Goal: Navigation & Orientation: Find specific page/section

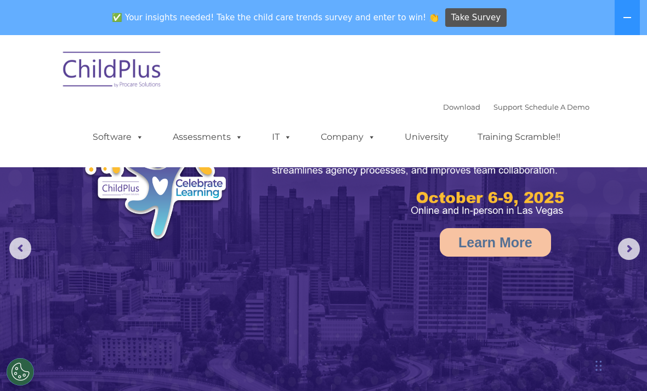
select select "MEDIUM"
click at [119, 76] on img at bounding box center [113, 71] width 110 height 55
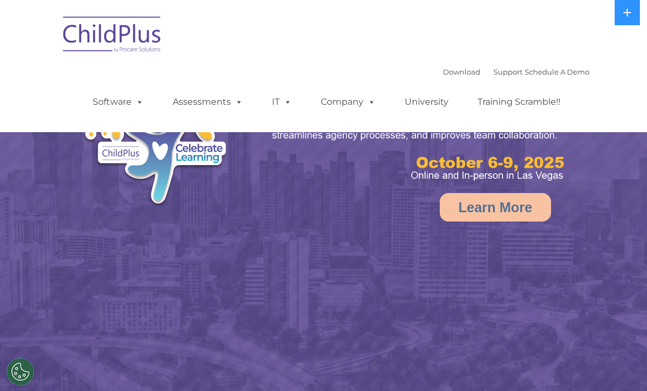
select select "MEDIUM"
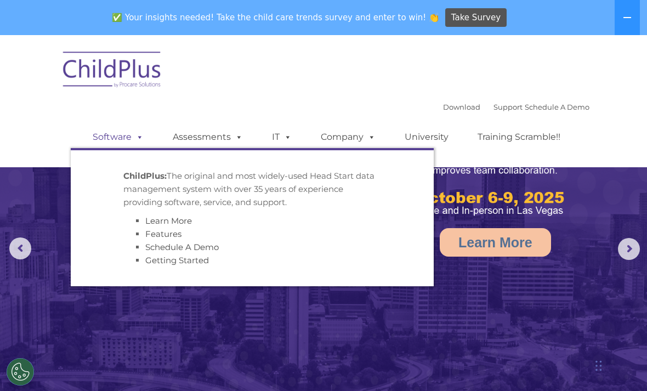
click at [127, 141] on link "Software" at bounding box center [118, 137] width 73 height 22
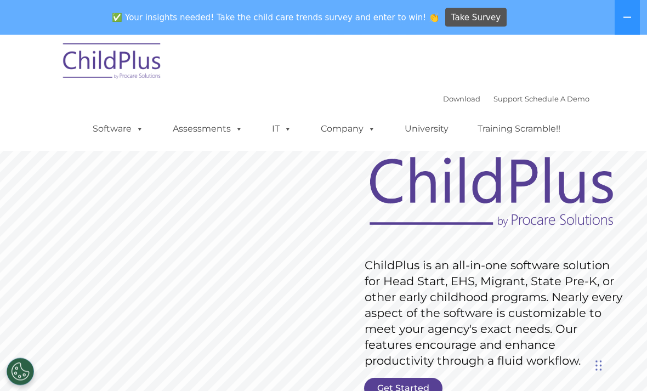
scroll to position [10, 0]
click at [409, 387] on link "Get Started" at bounding box center [403, 388] width 78 height 21
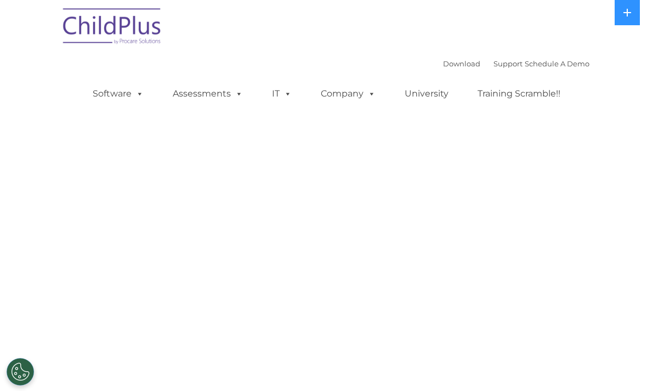
select select "MEDIUM"
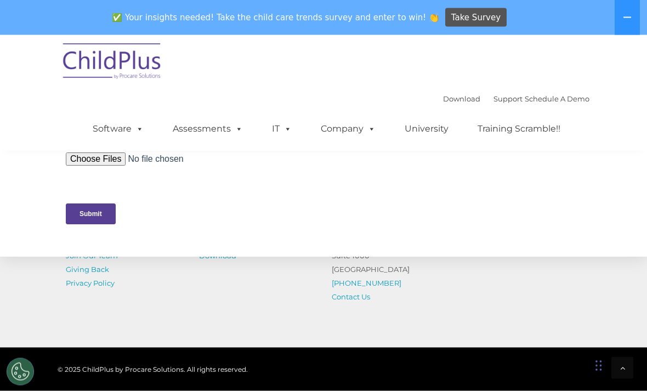
scroll to position [501, 0]
click at [280, 377] on div "© 2025 ChildPlus by Procare Solutions. All rights reserved." at bounding box center [324, 369] width 532 height 16
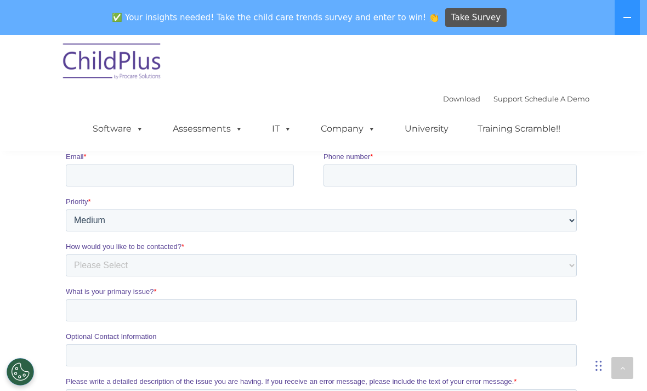
scroll to position [143, 0]
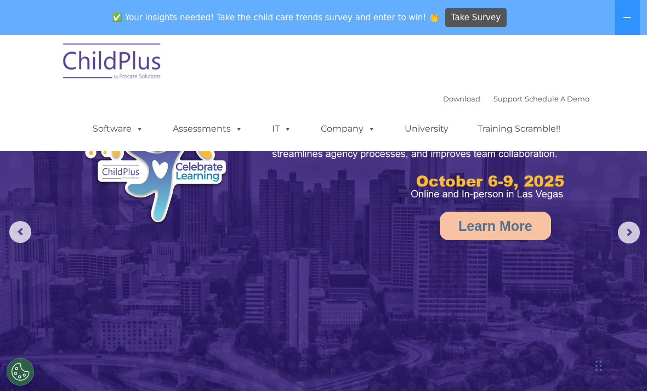
click at [138, 62] on img at bounding box center [113, 63] width 110 height 55
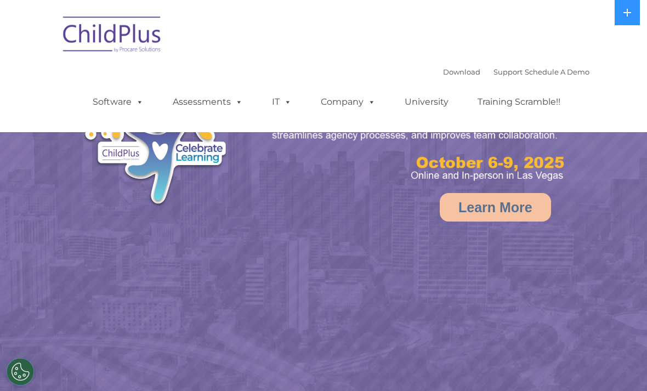
select select "MEDIUM"
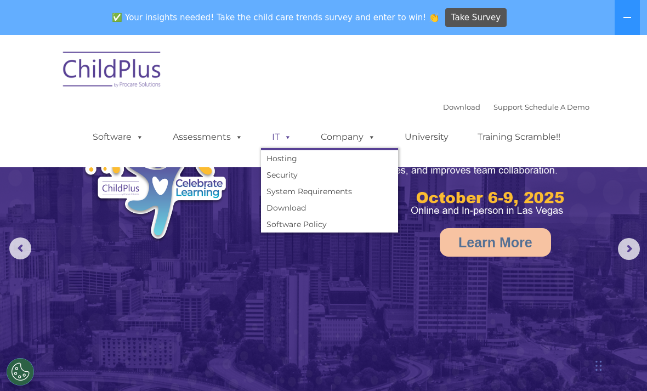
click at [282, 142] on span at bounding box center [285, 137] width 12 height 10
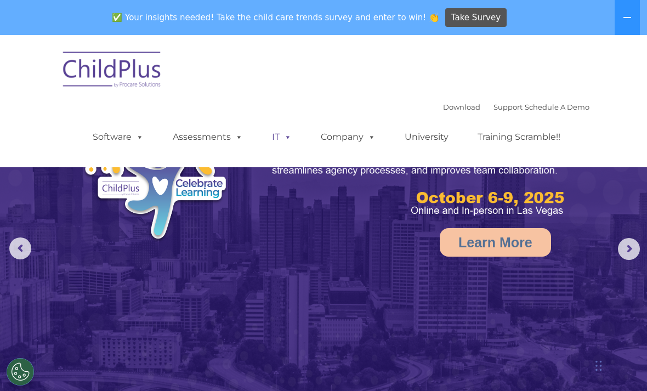
click at [281, 135] on span at bounding box center [285, 137] width 12 height 10
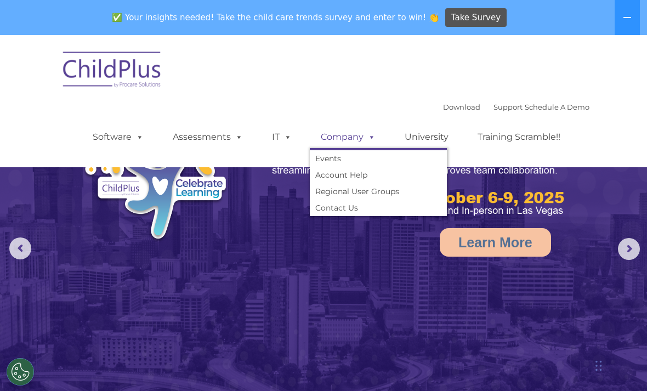
click at [341, 145] on link "Company" at bounding box center [348, 137] width 77 height 22
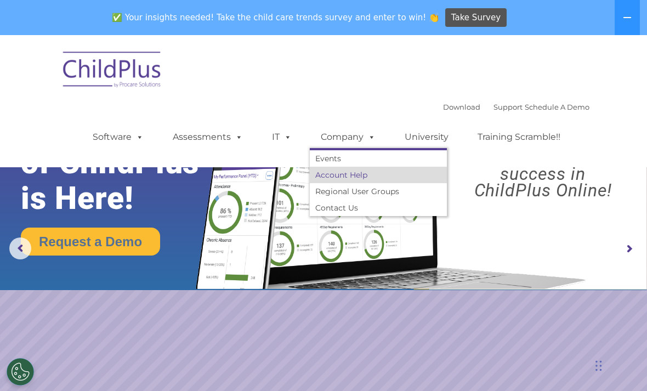
click at [342, 177] on link "Account Help" at bounding box center [378, 175] width 137 height 16
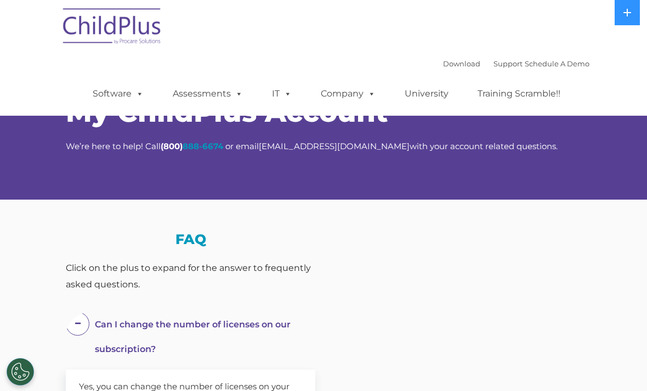
select select "MEDIUM"
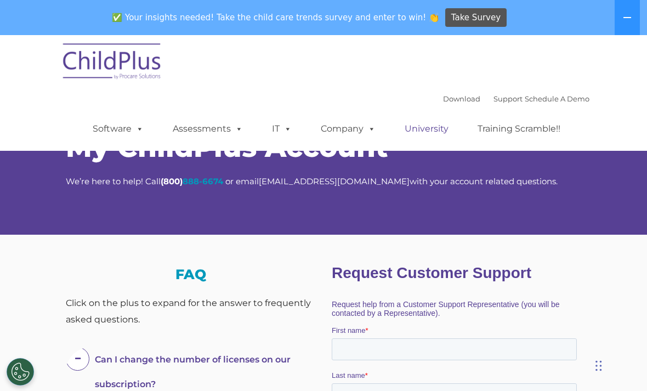
click at [440, 123] on link "University" at bounding box center [426, 129] width 66 height 22
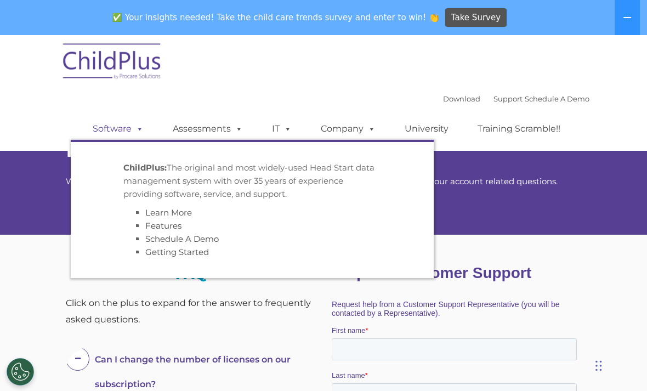
click at [135, 130] on span at bounding box center [138, 128] width 12 height 10
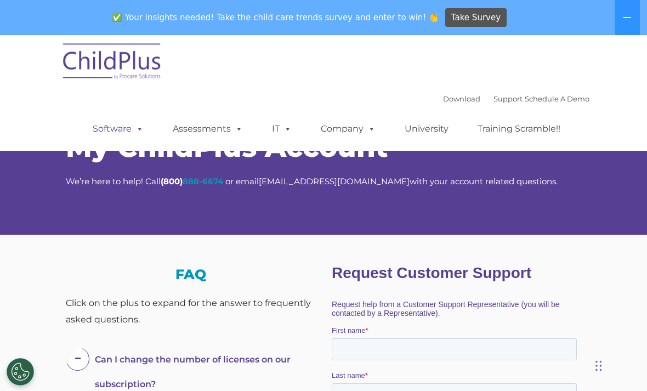
click at [124, 125] on link "Software" at bounding box center [118, 129] width 73 height 22
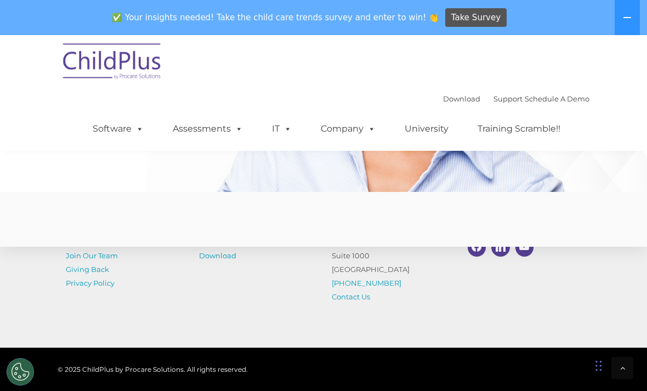
scroll to position [2921, 0]
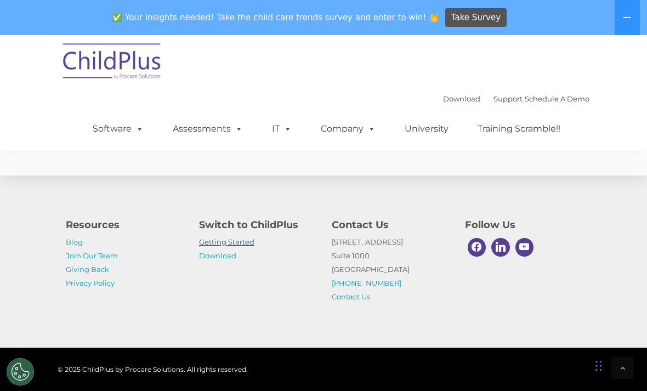
click at [242, 246] on link "Getting Started" at bounding box center [226, 241] width 55 height 9
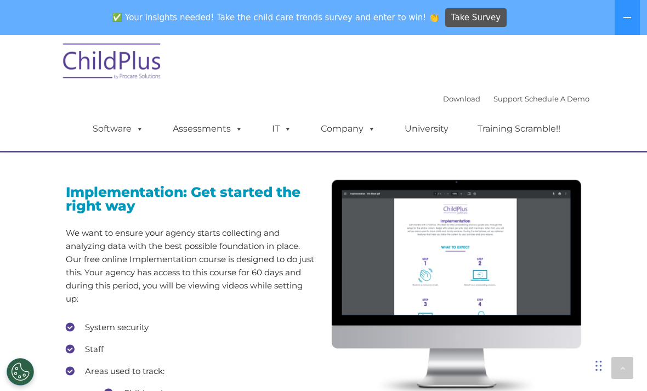
scroll to position [954, 0]
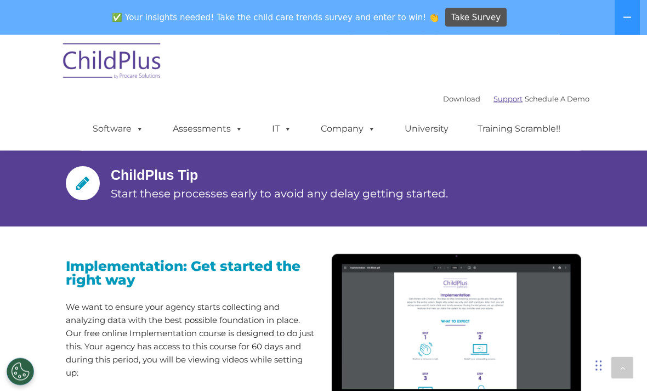
click at [505, 98] on link "Support" at bounding box center [507, 98] width 29 height 9
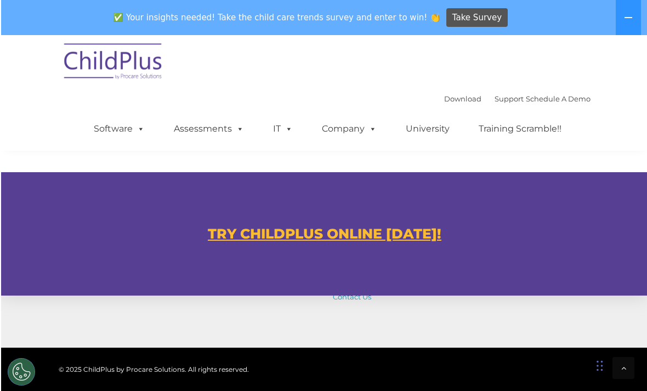
scroll to position [637, 0]
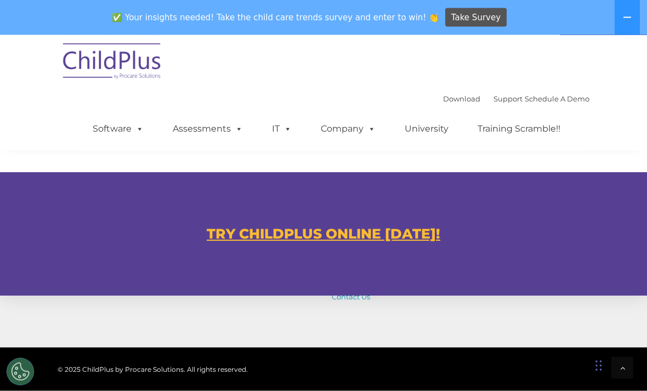
click at [323, 237] on u "TRY CHILDPLUS ONLINE [DATE]!" at bounding box center [323, 234] width 233 height 16
